Goal: Transaction & Acquisition: Purchase product/service

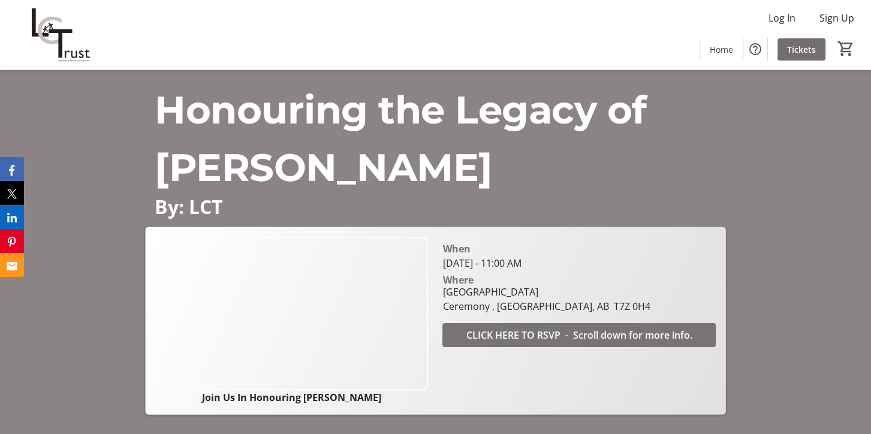
click at [545, 331] on span "CLICK HERE TO RSVP - Scroll down for more info." at bounding box center [579, 335] width 226 height 14
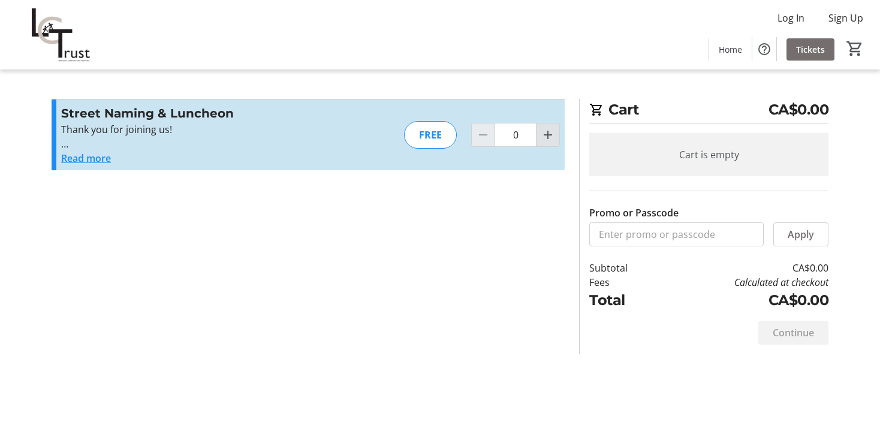
click at [551, 131] on mat-icon "Increment by one" at bounding box center [547, 135] width 14 height 14
type input "1"
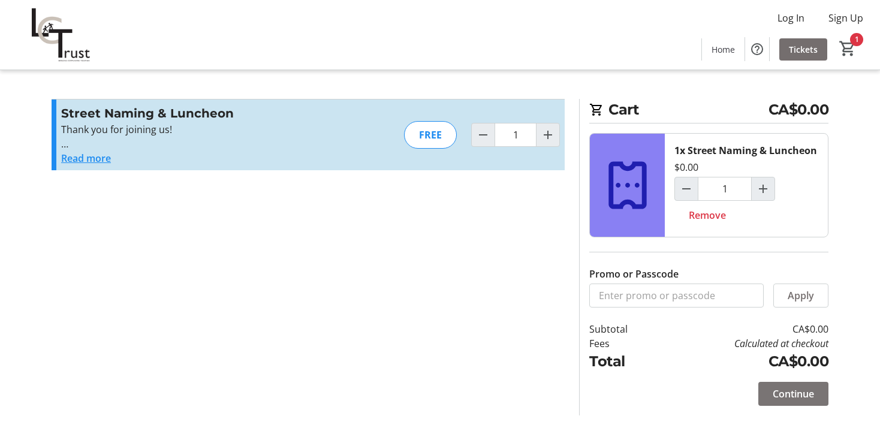
click at [811, 392] on span "Continue" at bounding box center [792, 393] width 41 height 14
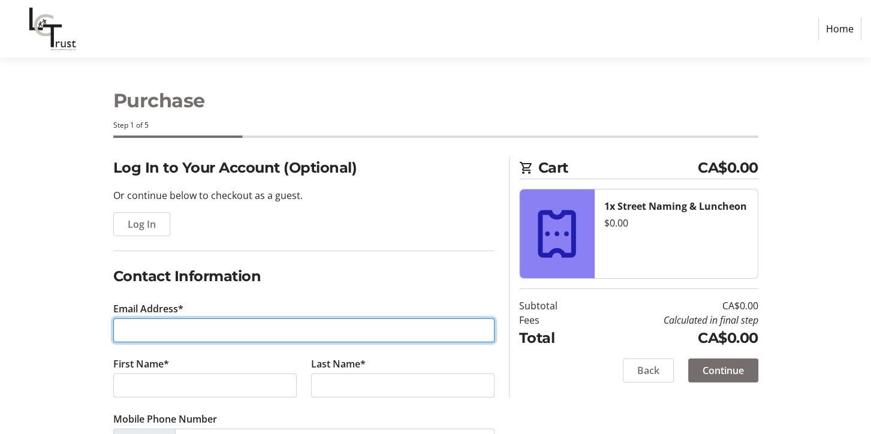
click at [416, 332] on input "Email Address*" at bounding box center [303, 330] width 381 height 24
type input "[EMAIL_ADDRESS][DOMAIN_NAME]"
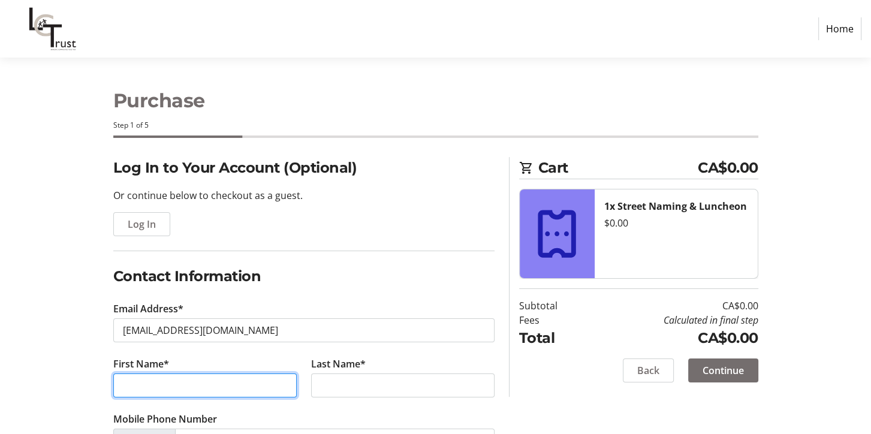
type input "[PERSON_NAME]"
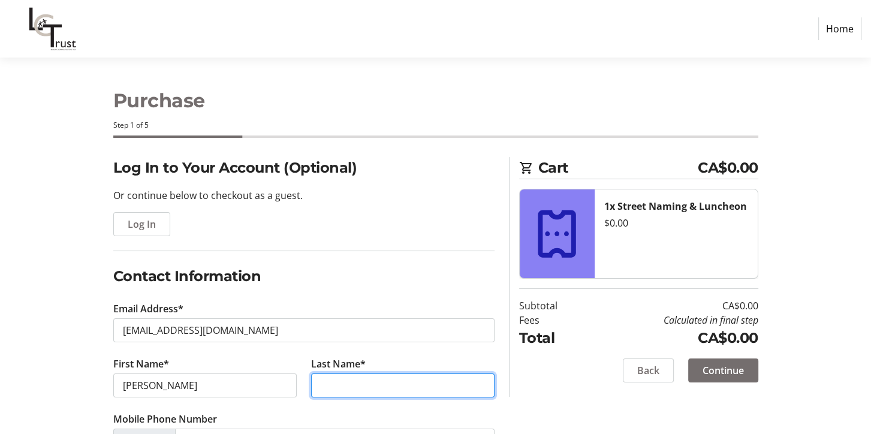
type input "Hewertson"
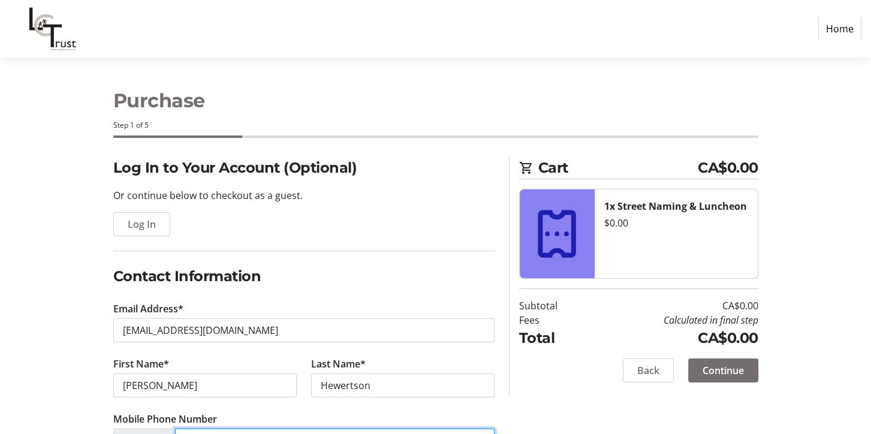
type input "[PHONE_NUMBER]"
type input "INNhotels"
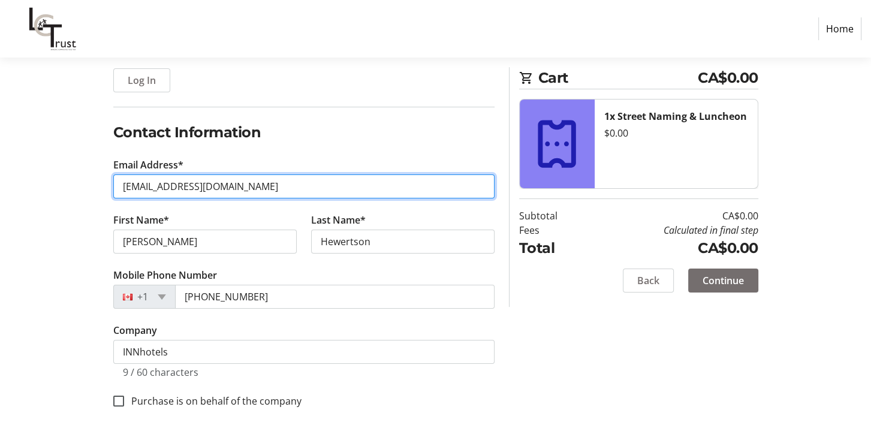
scroll to position [145, 0]
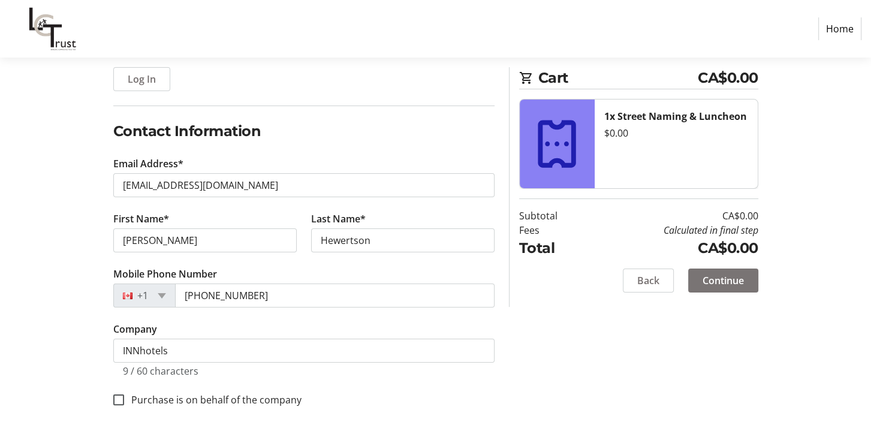
click at [728, 277] on span "Continue" at bounding box center [722, 280] width 41 height 14
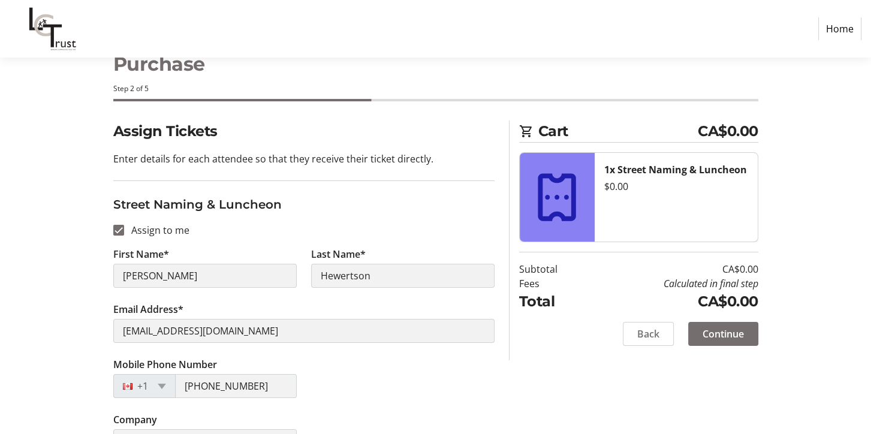
scroll to position [70, 0]
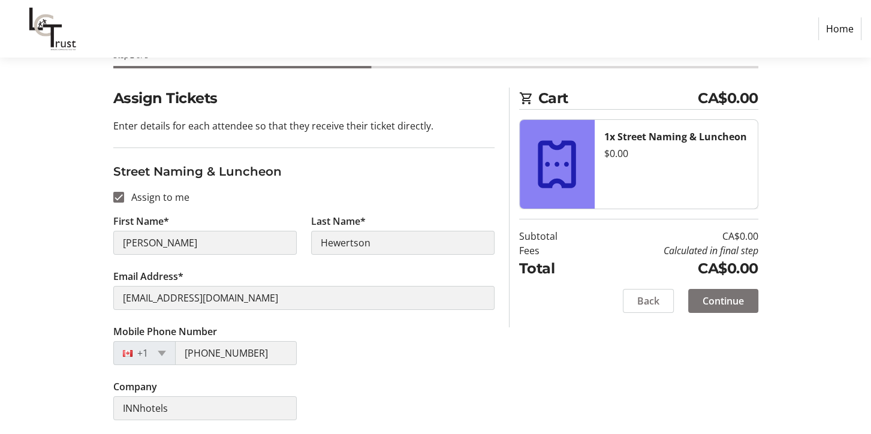
click at [730, 299] on span "Continue" at bounding box center [722, 301] width 41 height 14
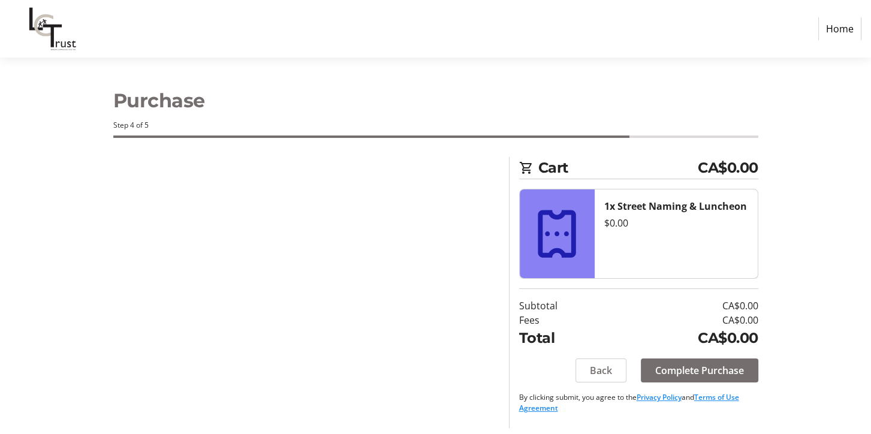
scroll to position [0, 0]
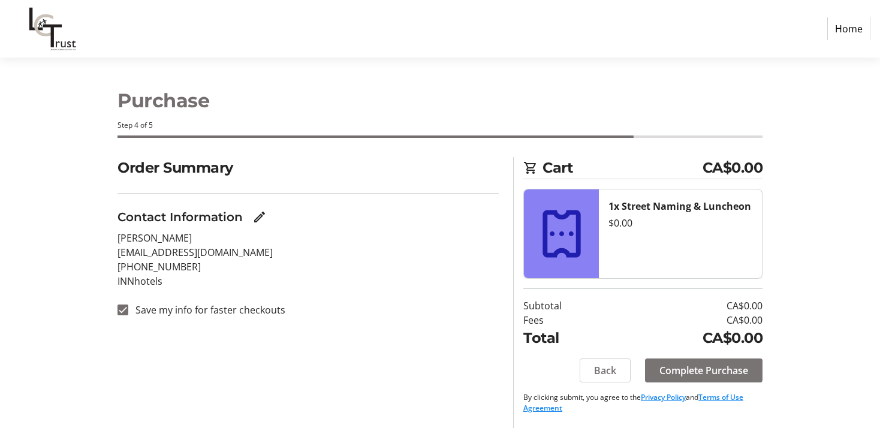
click at [682, 369] on span "Complete Purchase" at bounding box center [703, 370] width 89 height 14
